Goal: Use online tool/utility: Utilize a website feature to perform a specific function

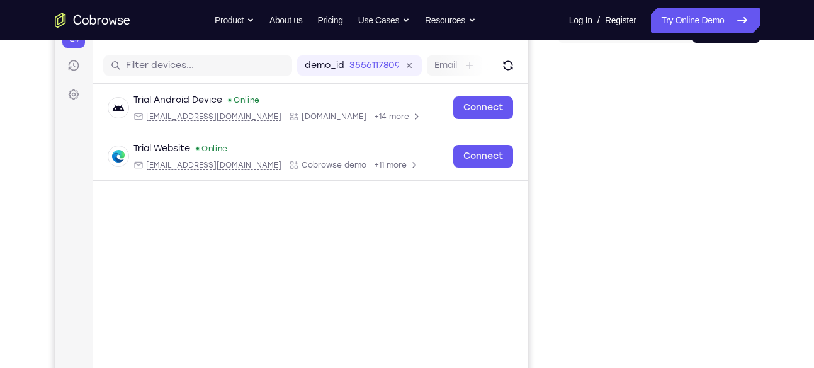
scroll to position [147, 0]
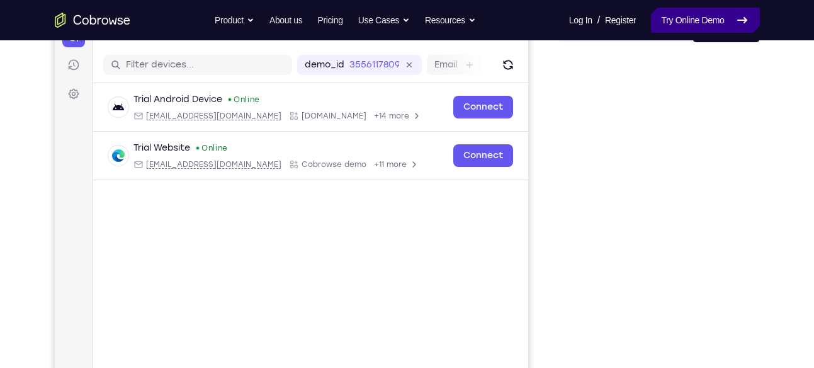
click at [687, 21] on link "Try Online Demo" at bounding box center [705, 20] width 108 height 25
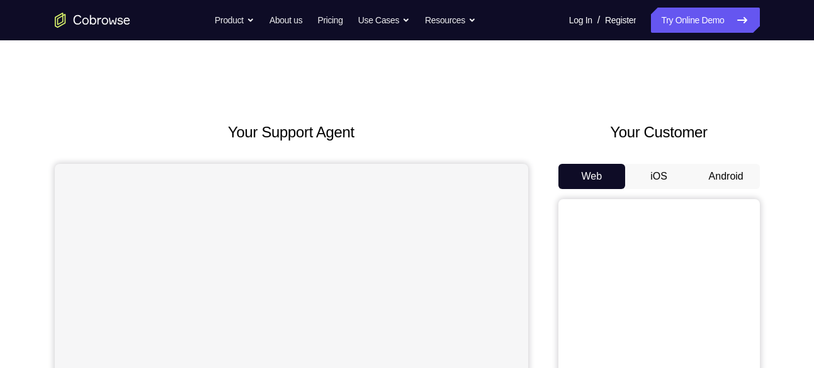
click at [729, 179] on button "Android" at bounding box center [725, 176] width 67 height 25
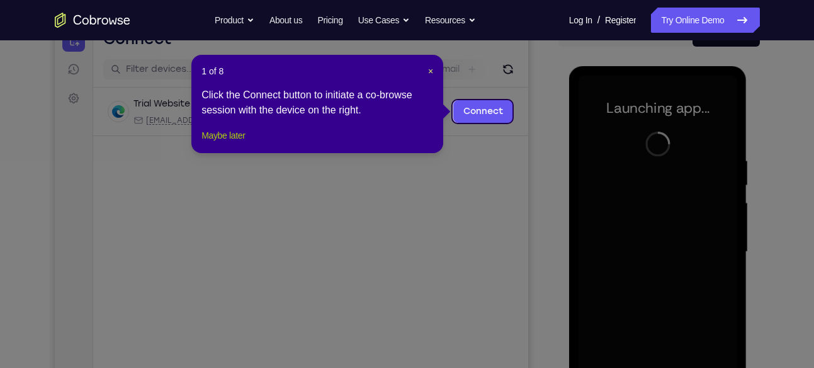
click at [227, 143] on button "Maybe later" at bounding box center [222, 135] width 43 height 15
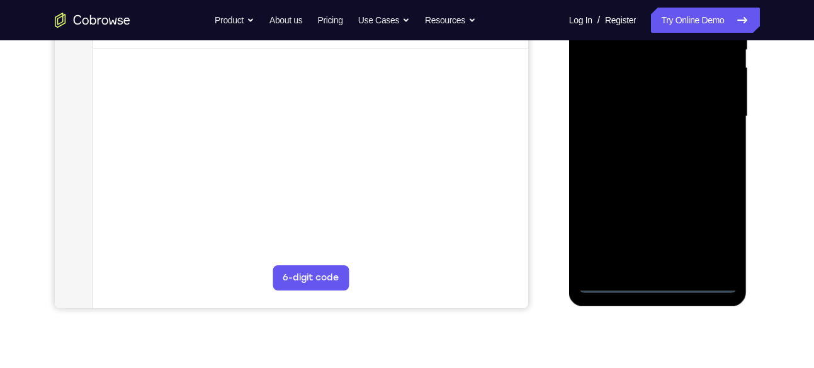
scroll to position [303, 0]
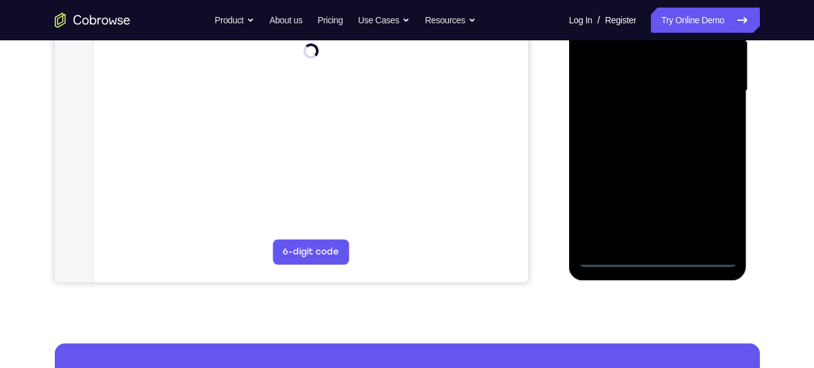
click at [657, 257] on div at bounding box center [657, 90] width 159 height 352
click at [717, 204] on div at bounding box center [657, 90] width 159 height 352
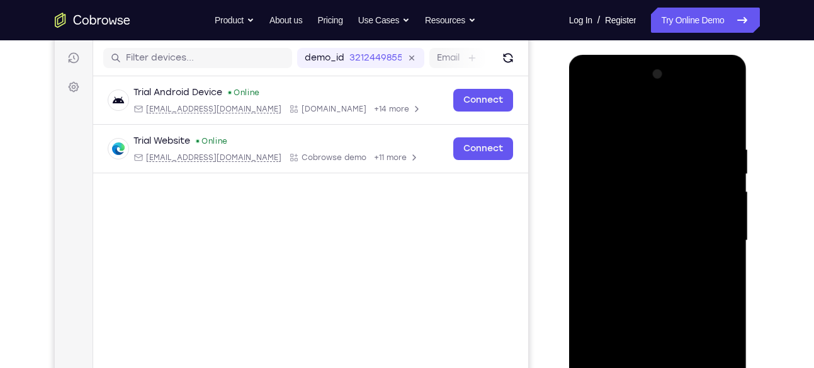
scroll to position [153, 0]
click at [658, 120] on div at bounding box center [657, 241] width 159 height 352
click at [711, 235] on div at bounding box center [657, 241] width 159 height 352
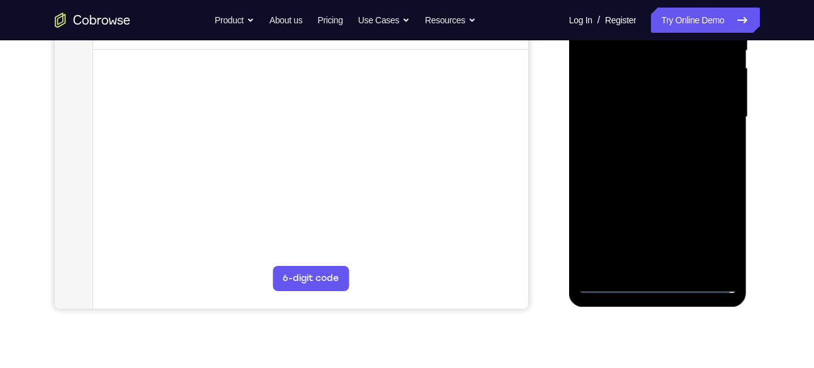
scroll to position [278, 0]
click at [646, 137] on div at bounding box center [657, 116] width 159 height 352
click at [646, 111] on div at bounding box center [657, 116] width 159 height 352
click at [645, 116] on div at bounding box center [657, 116] width 159 height 352
click at [658, 166] on div at bounding box center [657, 116] width 159 height 352
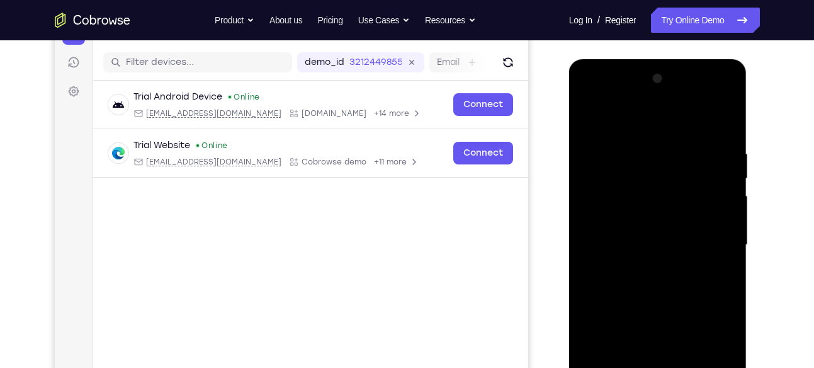
scroll to position [144, 0]
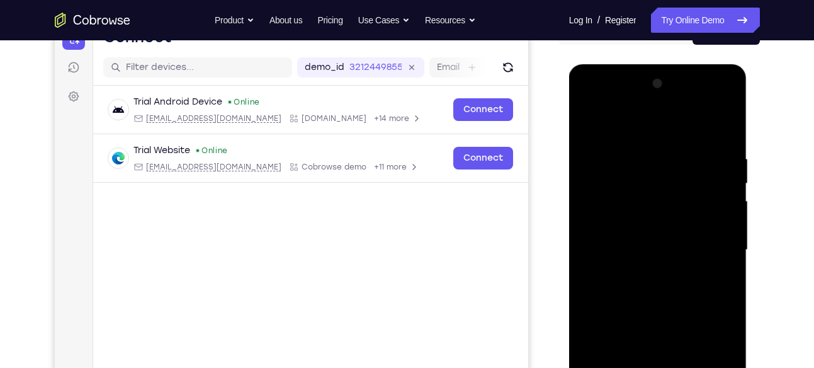
drag, startPoint x: 646, startPoint y: 125, endPoint x: 651, endPoint y: 70, distance: 54.9
click at [651, 70] on div at bounding box center [658, 251] width 178 height 375
click at [726, 122] on div at bounding box center [657, 250] width 159 height 352
click at [629, 146] on div at bounding box center [657, 250] width 159 height 352
click at [608, 164] on div at bounding box center [657, 250] width 159 height 352
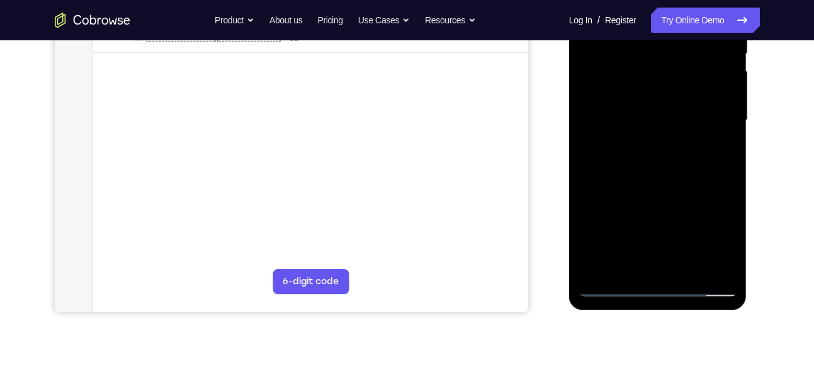
scroll to position [275, 0]
drag, startPoint x: 620, startPoint y: 204, endPoint x: 626, endPoint y: 132, distance: 72.0
click at [626, 132] on div at bounding box center [657, 119] width 159 height 352
click at [617, 169] on div at bounding box center [657, 119] width 159 height 352
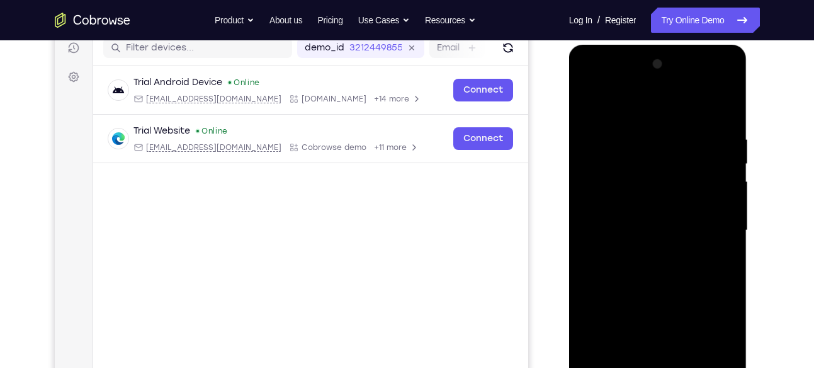
scroll to position [163, 0]
click at [590, 103] on div at bounding box center [657, 231] width 159 height 352
drag, startPoint x: 673, startPoint y: 240, endPoint x: 675, endPoint y: 65, distance: 175.0
click at [675, 65] on div at bounding box center [657, 231] width 159 height 352
drag, startPoint x: 679, startPoint y: 264, endPoint x: 686, endPoint y: 133, distance: 131.1
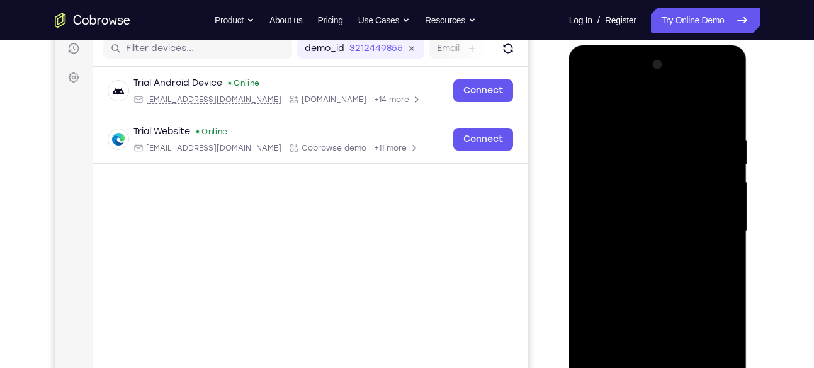
click at [686, 133] on div at bounding box center [657, 231] width 159 height 352
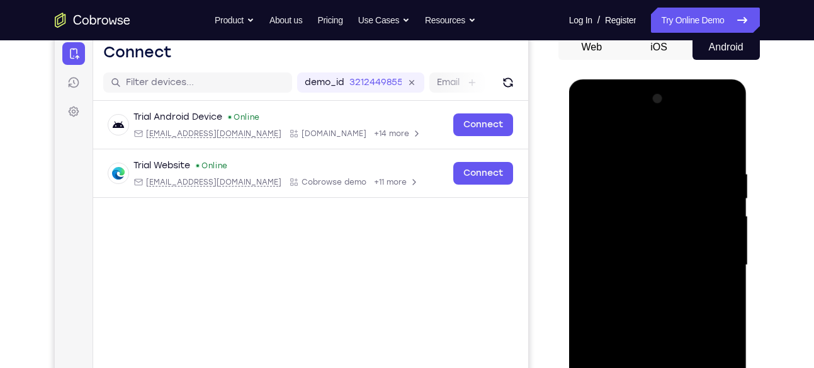
scroll to position [128, 0]
click at [588, 135] on div at bounding box center [657, 265] width 159 height 352
click at [682, 151] on div at bounding box center [657, 265] width 159 height 352
click at [589, 135] on div at bounding box center [657, 265] width 159 height 352
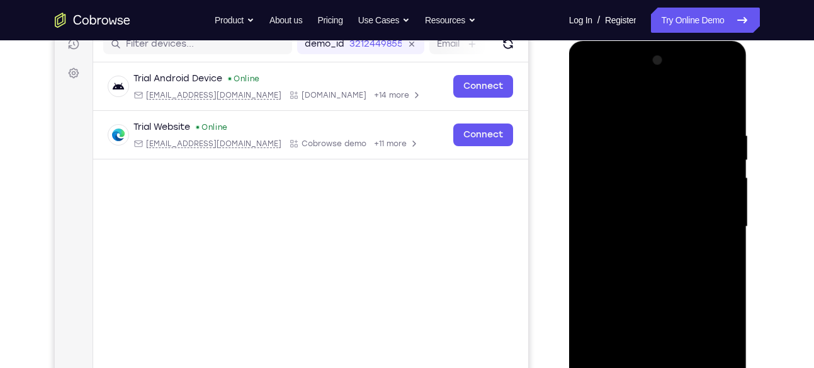
scroll to position [166, 0]
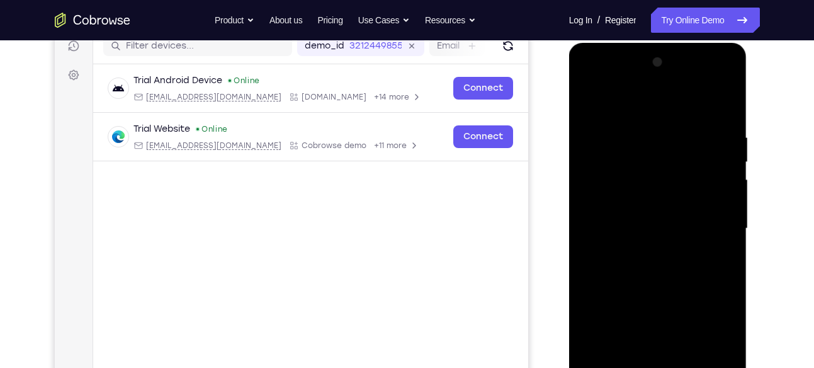
click at [724, 251] on div at bounding box center [657, 228] width 159 height 352
drag, startPoint x: 640, startPoint y: 147, endPoint x: 645, endPoint y: 271, distance: 124.7
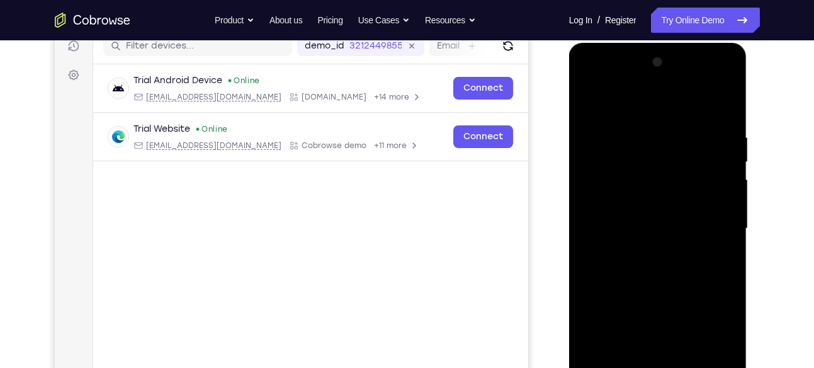
click at [645, 271] on div at bounding box center [657, 228] width 159 height 352
click at [643, 132] on div at bounding box center [657, 228] width 159 height 352
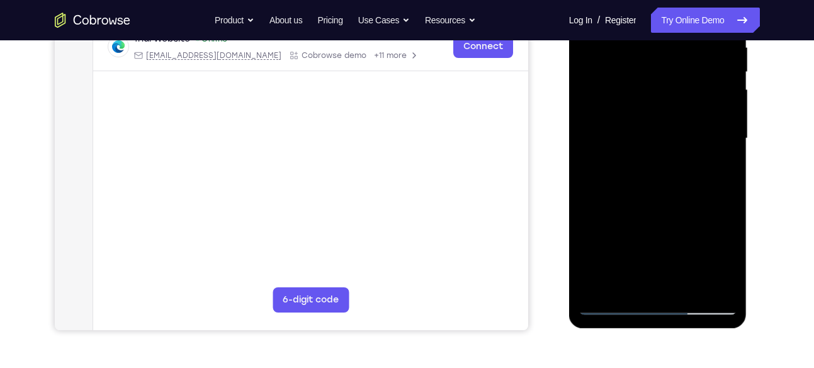
scroll to position [256, 0]
click at [731, 171] on div at bounding box center [657, 138] width 159 height 352
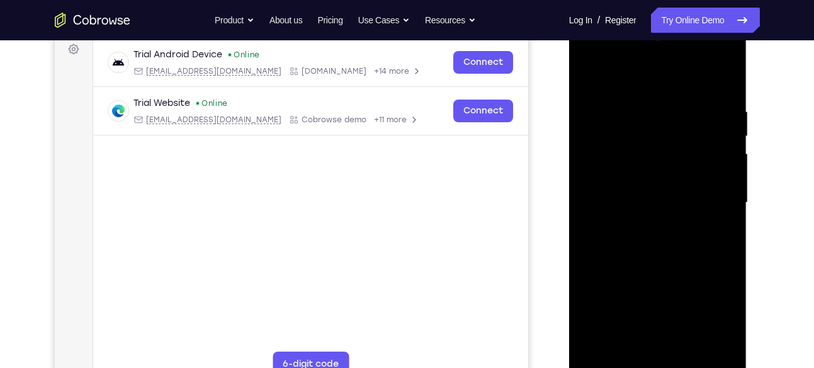
scroll to position [186, 0]
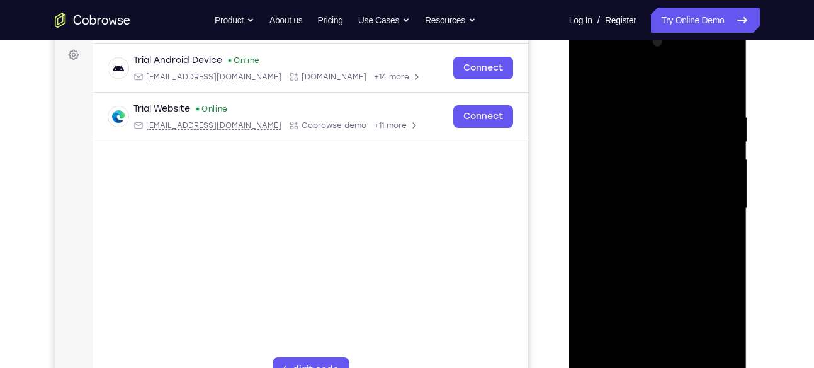
click at [730, 135] on div at bounding box center [657, 208] width 159 height 352
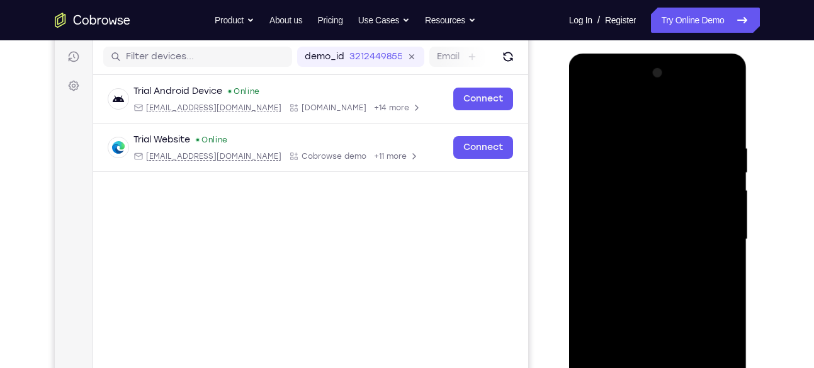
scroll to position [154, 0]
click at [723, 161] on div at bounding box center [657, 240] width 159 height 352
click at [726, 119] on div at bounding box center [657, 240] width 159 height 352
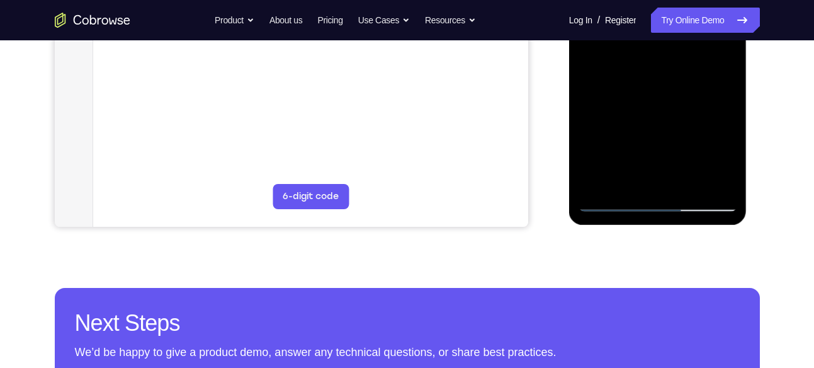
scroll to position [362, 0]
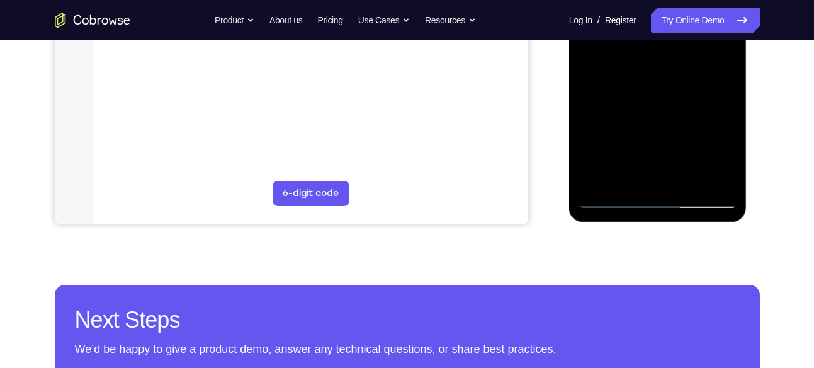
click at [690, 180] on div at bounding box center [657, 32] width 159 height 352
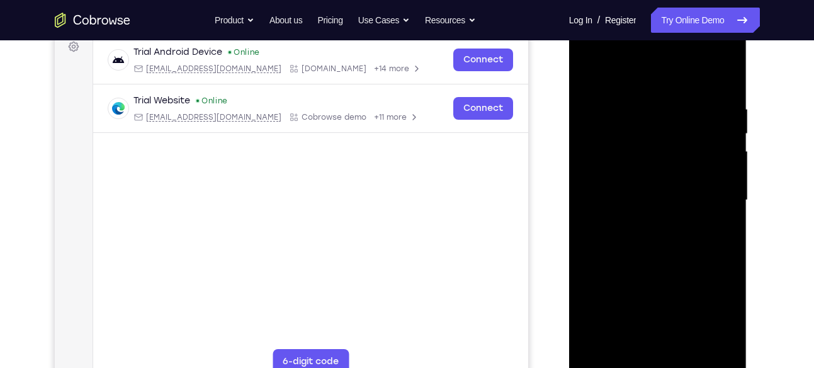
scroll to position [194, 0]
click at [652, 267] on div at bounding box center [657, 199] width 159 height 352
click at [680, 196] on div at bounding box center [657, 199] width 159 height 352
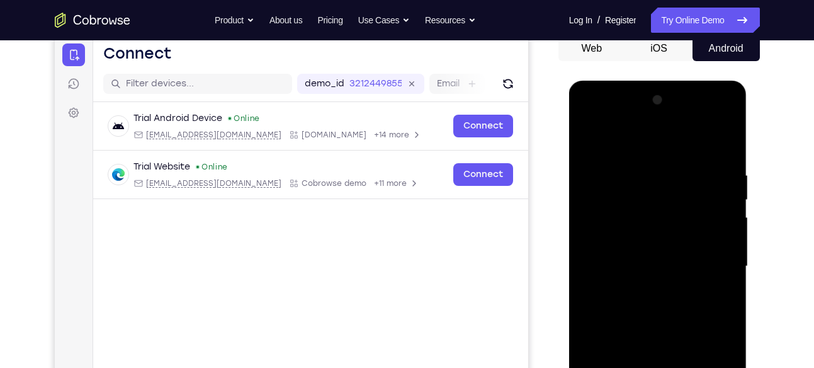
scroll to position [127, 0]
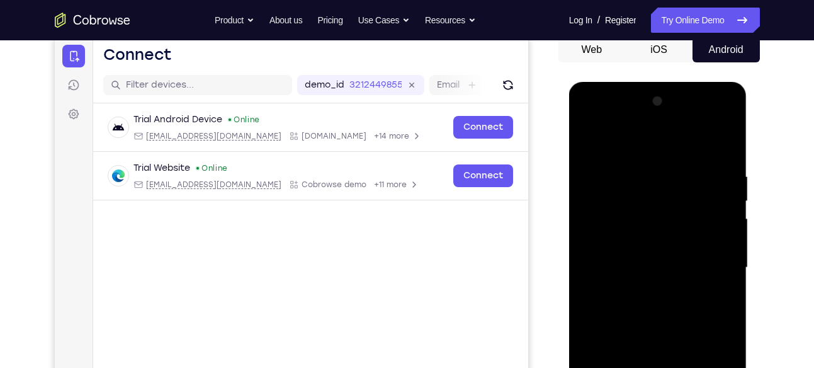
click at [586, 144] on div at bounding box center [657, 267] width 159 height 352
click at [641, 167] on div at bounding box center [657, 267] width 159 height 352
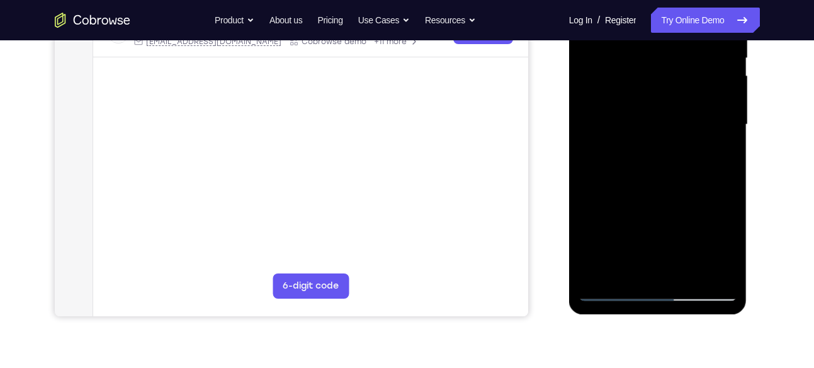
scroll to position [271, 0]
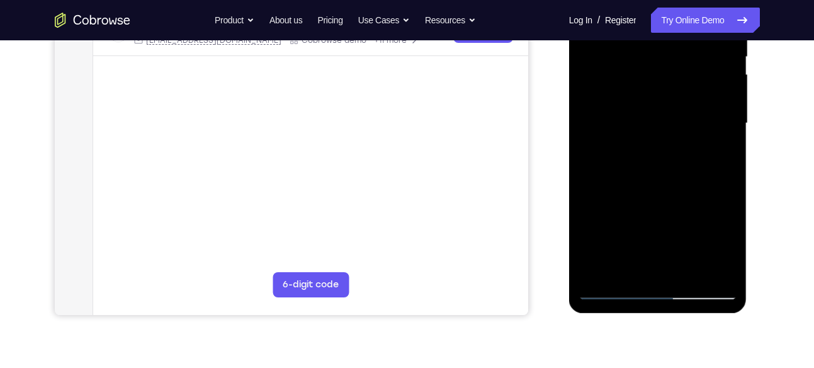
click at [626, 265] on div at bounding box center [657, 123] width 159 height 352
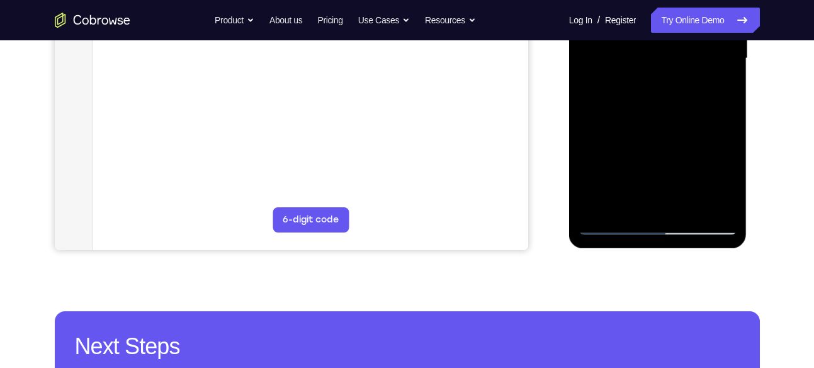
scroll to position [336, 0]
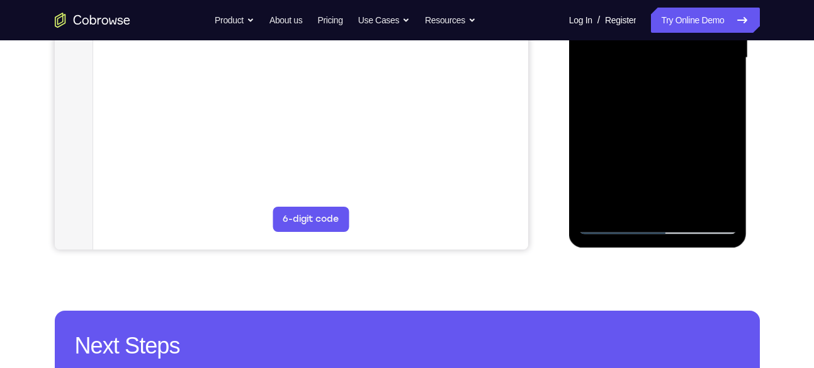
click at [609, 223] on div at bounding box center [657, 58] width 159 height 352
click at [723, 200] on div at bounding box center [657, 58] width 159 height 352
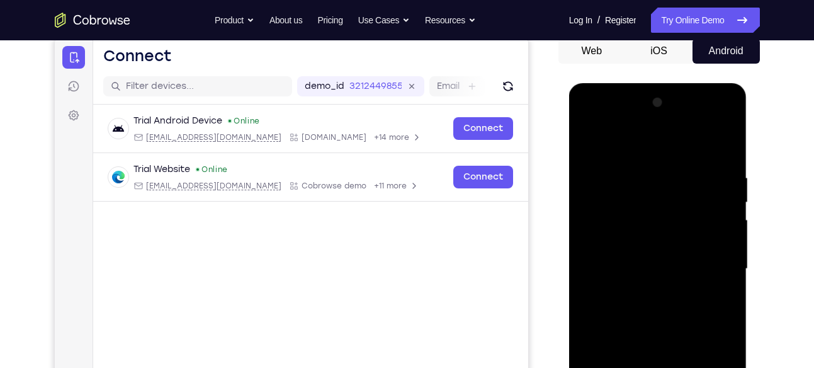
scroll to position [121, 0]
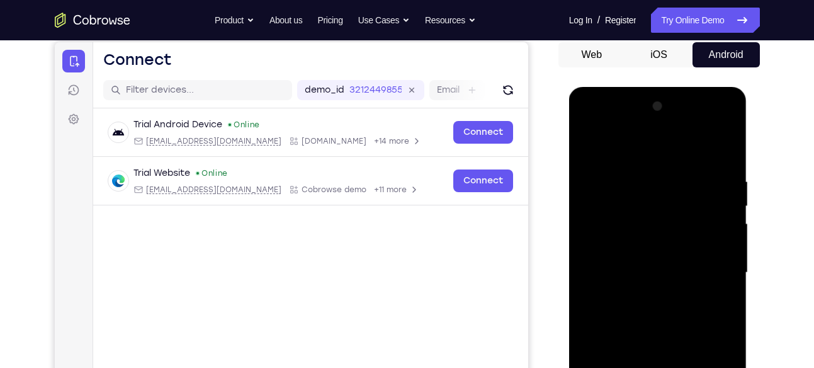
click at [719, 154] on div at bounding box center [657, 272] width 159 height 352
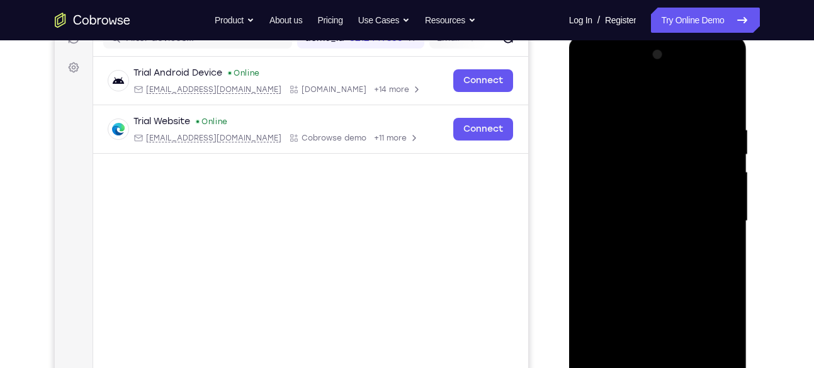
scroll to position [174, 0]
drag, startPoint x: 661, startPoint y: 154, endPoint x: 634, endPoint y: 280, distance: 128.6
click at [634, 280] on div at bounding box center [657, 220] width 159 height 352
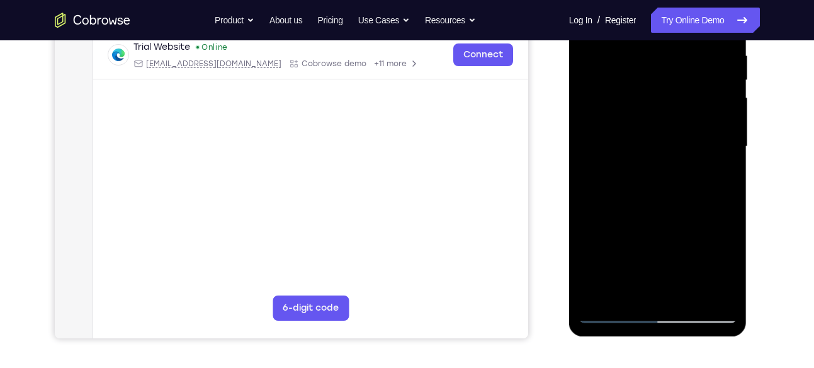
scroll to position [248, 0]
drag, startPoint x: 674, startPoint y: 116, endPoint x: 670, endPoint y: 227, distance: 110.2
click at [670, 227] on div at bounding box center [657, 146] width 159 height 352
click at [660, 223] on div at bounding box center [657, 146] width 159 height 352
drag, startPoint x: 691, startPoint y: 122, endPoint x: 686, endPoint y: 195, distance: 73.1
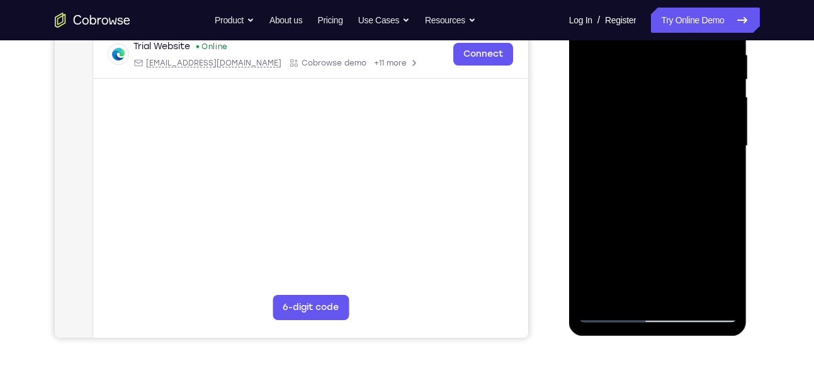
click at [686, 195] on div at bounding box center [657, 146] width 159 height 352
drag, startPoint x: 711, startPoint y: 142, endPoint x: 704, endPoint y: 191, distance: 49.7
click at [704, 191] on div at bounding box center [657, 146] width 159 height 352
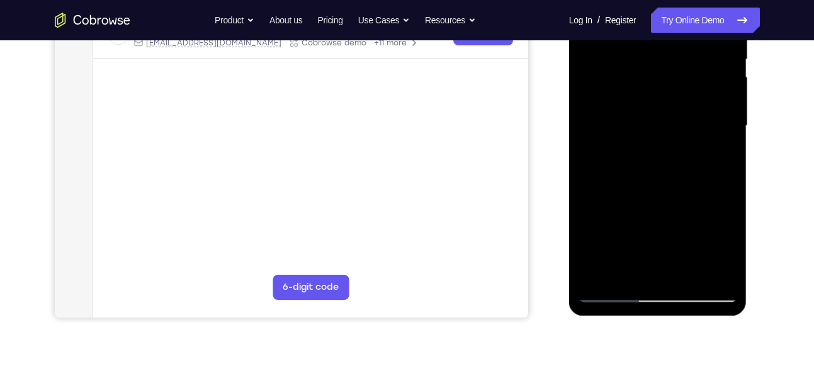
scroll to position [269, 0]
drag, startPoint x: 718, startPoint y: 217, endPoint x: 721, endPoint y: 71, distance: 146.1
click at [721, 71] on div at bounding box center [657, 125] width 159 height 352
drag, startPoint x: 660, startPoint y: 89, endPoint x: 652, endPoint y: 184, distance: 95.3
click at [652, 184] on div at bounding box center [657, 125] width 159 height 352
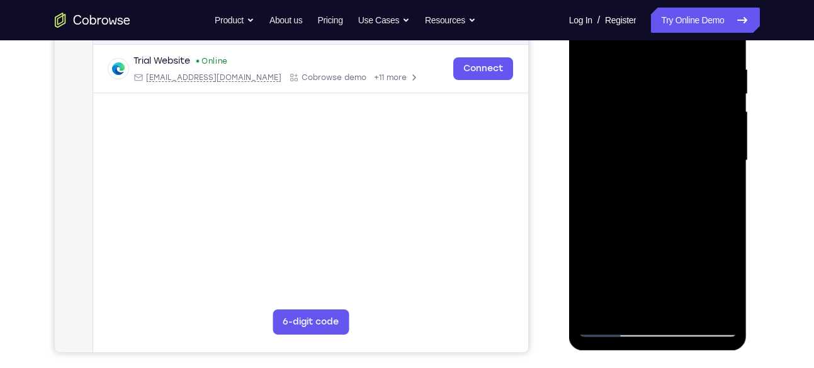
scroll to position [232, 0]
